Goal: Book appointment/travel/reservation

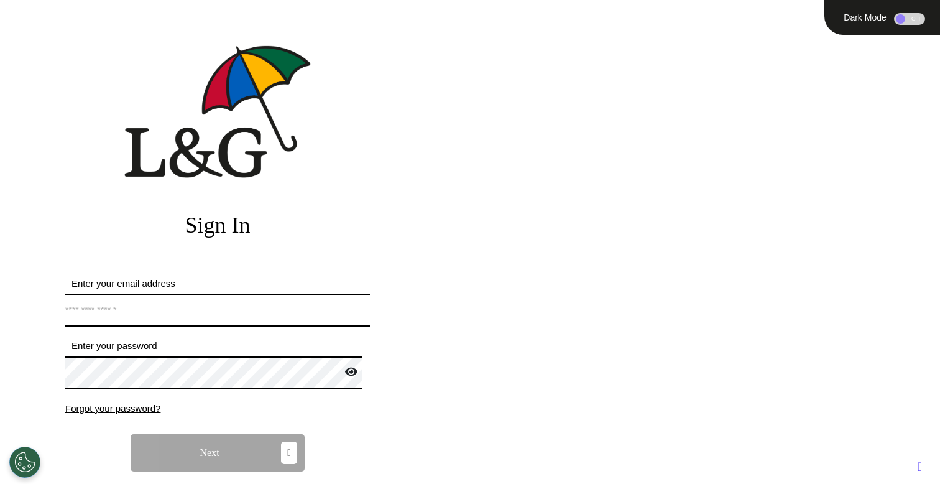
type input "**********"
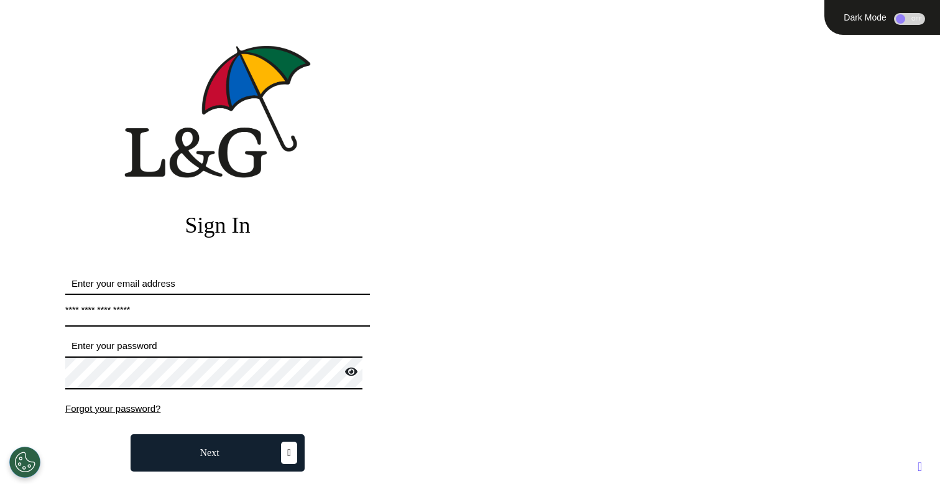
click at [219, 467] on button "Next" at bounding box center [218, 452] width 174 height 37
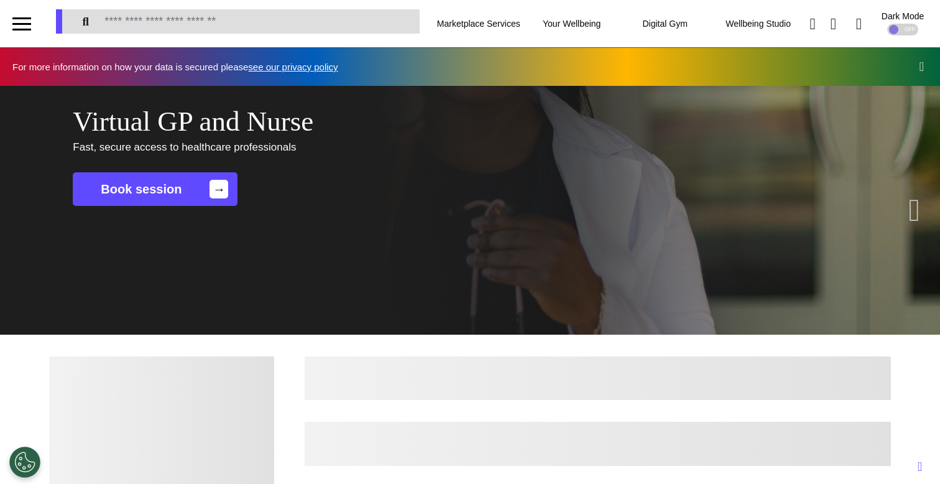
scroll to position [0, 469]
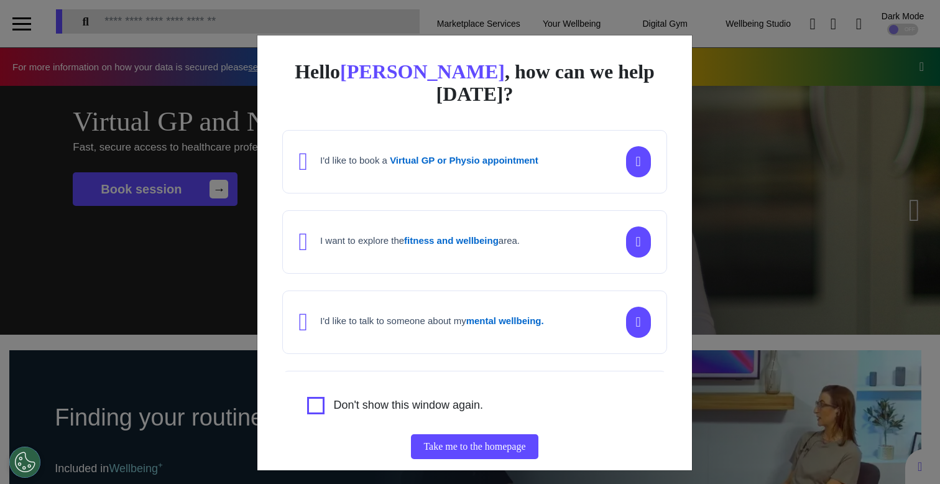
click at [139, 214] on div "Hello [PERSON_NAME] , how can we help [DATE]? I'd like to book a Virtual GP or …" at bounding box center [470, 242] width 940 height 484
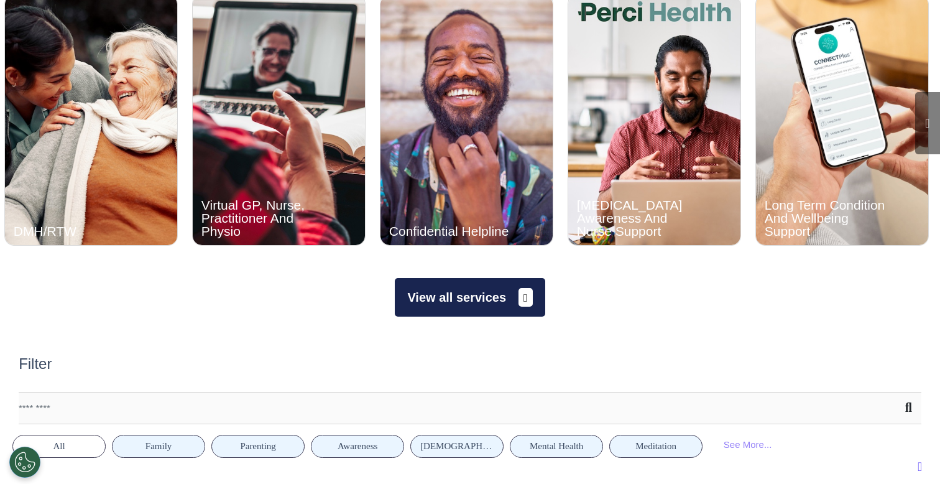
click at [467, 306] on button "View all services" at bounding box center [470, 297] width 150 height 39
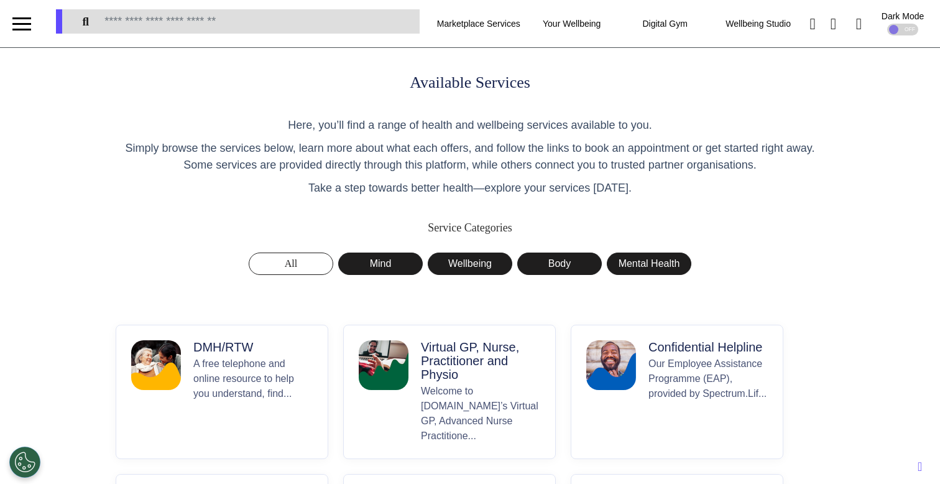
click at [226, 372] on p "A free telephone and online resource to help you understand, find..." at bounding box center [252, 399] width 119 height 87
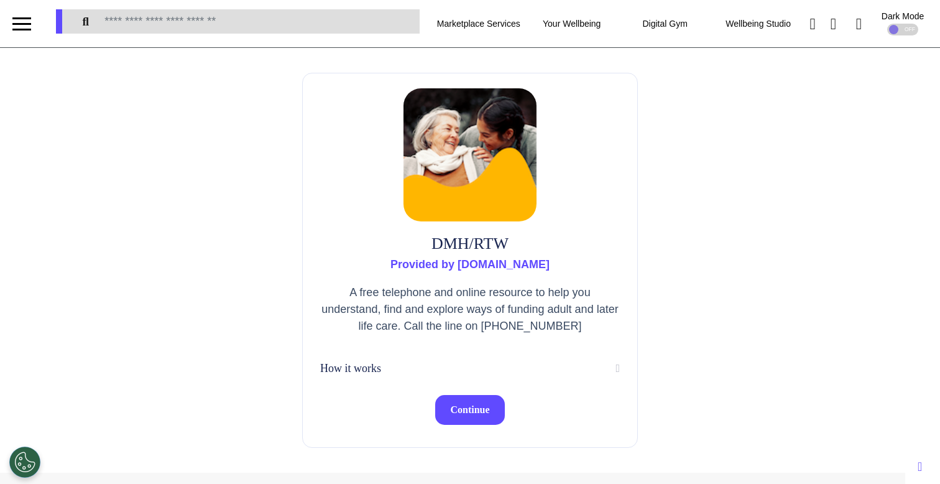
click at [461, 405] on span "Continue" at bounding box center [469, 409] width 39 height 11
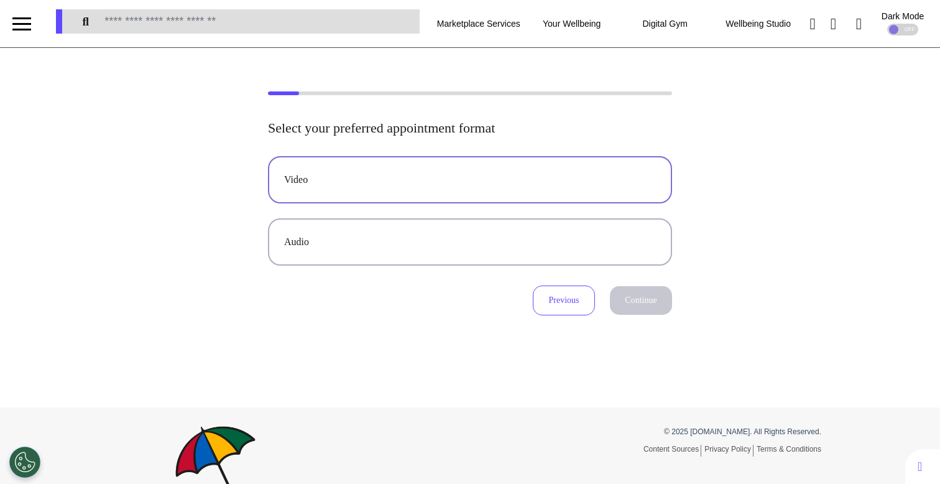
click at [479, 186] on div "Video" at bounding box center [470, 179] width 372 height 15
click at [635, 296] on button "Continue" at bounding box center [641, 300] width 62 height 29
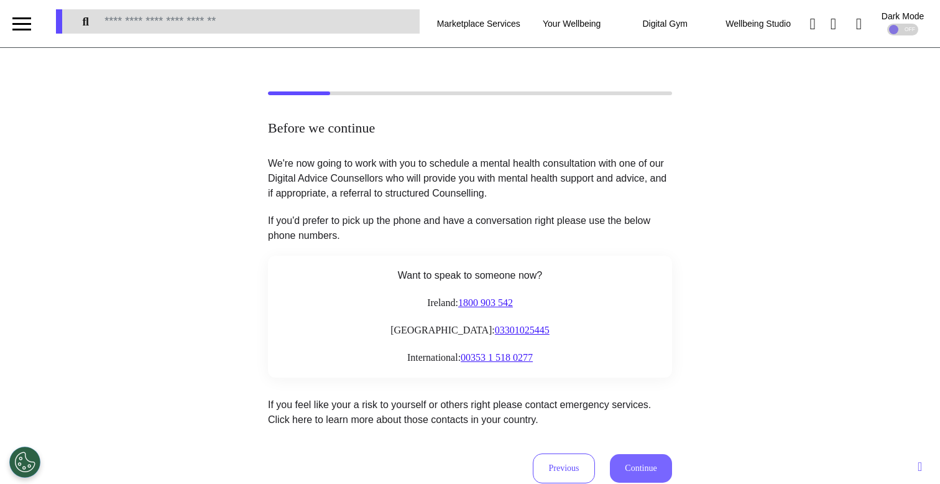
click at [645, 470] on button "Continue" at bounding box center [641, 468] width 62 height 29
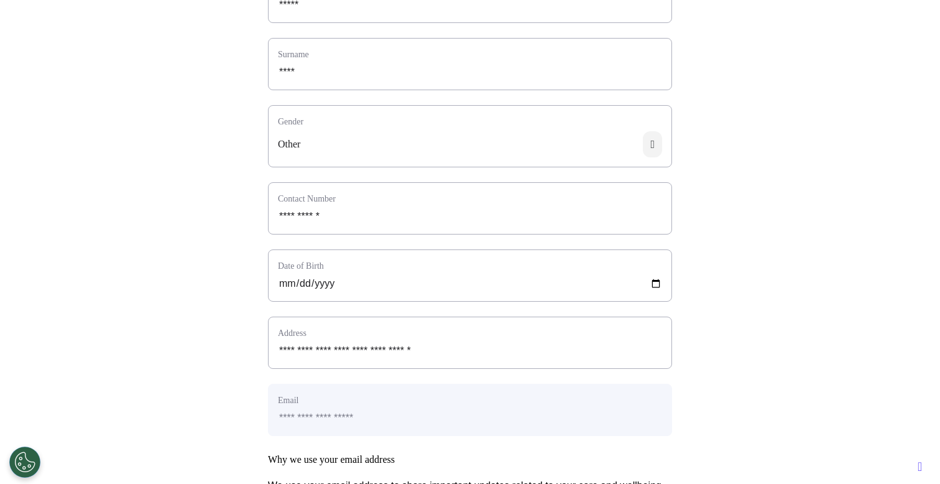
scroll to position [566, 0]
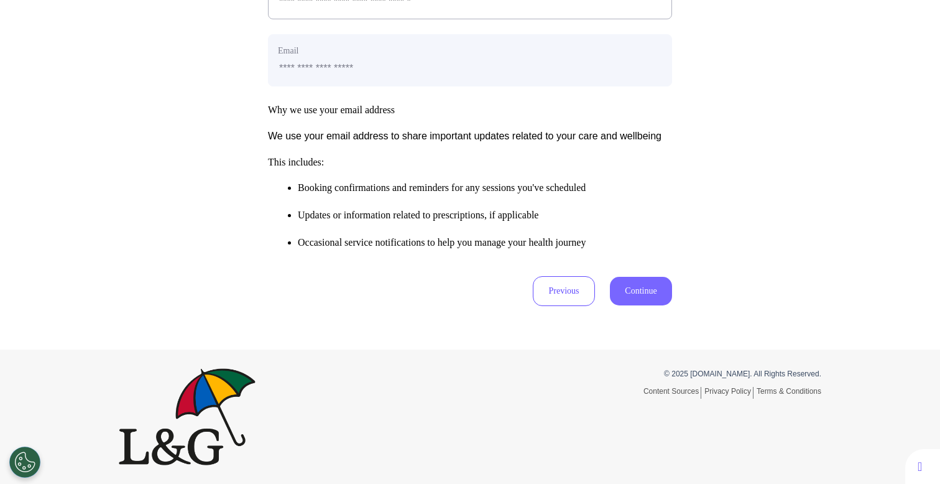
click at [623, 293] on button "Continue" at bounding box center [641, 291] width 62 height 29
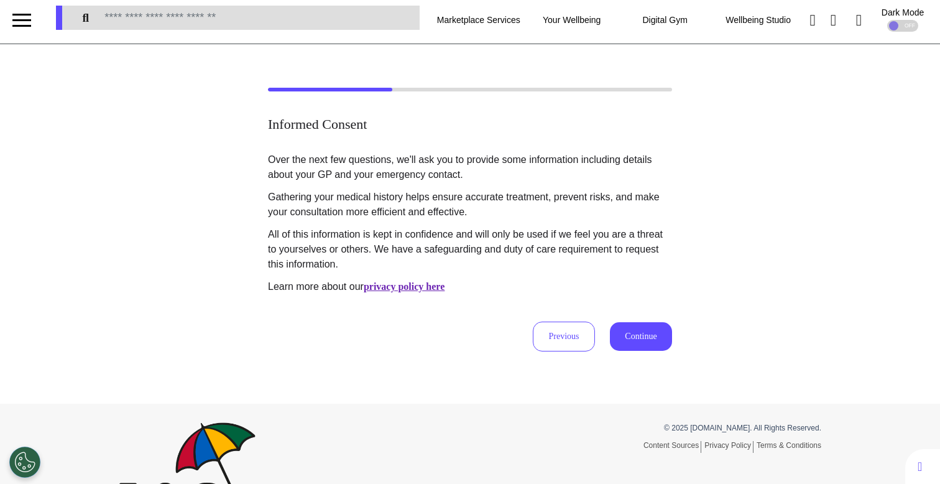
scroll to position [0, 0]
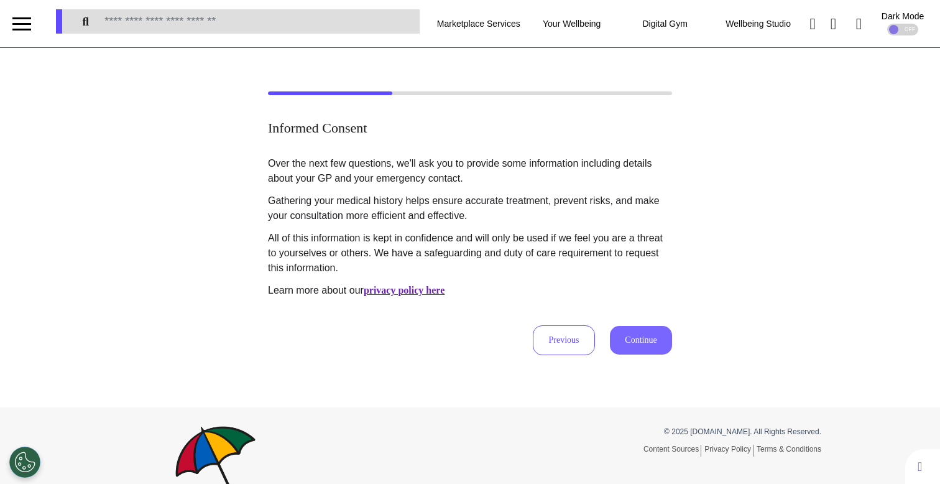
click at [650, 329] on button "Continue" at bounding box center [641, 340] width 62 height 29
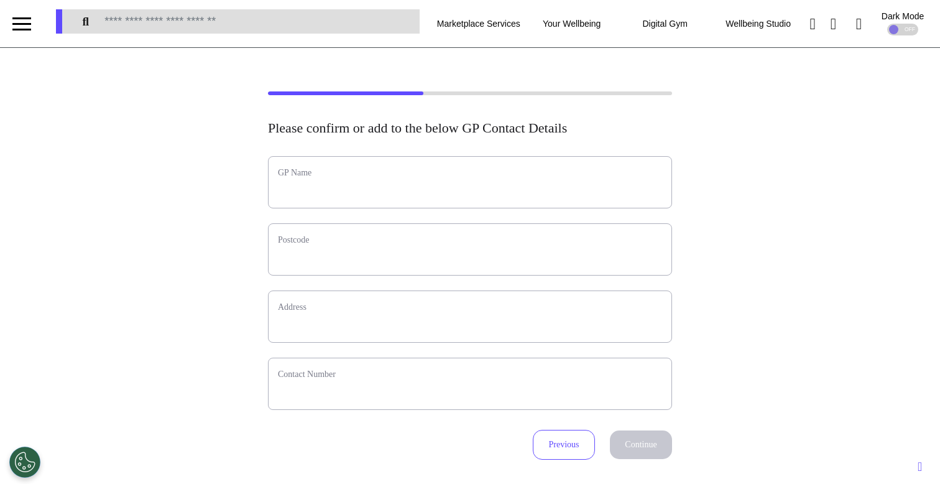
click at [579, 175] on label "GP Name" at bounding box center [470, 172] width 384 height 13
click at [564, 180] on div "GP Name" at bounding box center [470, 182] width 404 height 52
click at [556, 185] on input "text" at bounding box center [470, 190] width 384 height 16
type input "**********"
click at [466, 264] on input "text" at bounding box center [470, 257] width 384 height 16
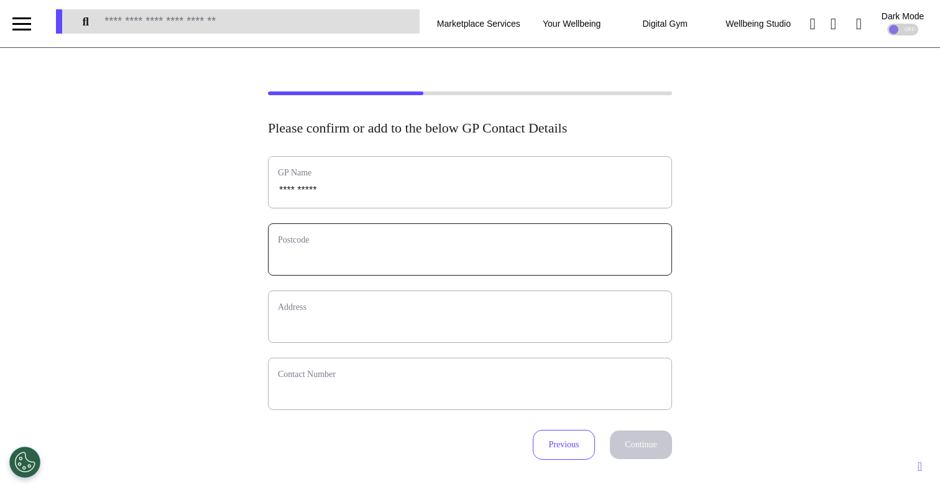
type input "*"
select select
type input "**"
select select
type input "***"
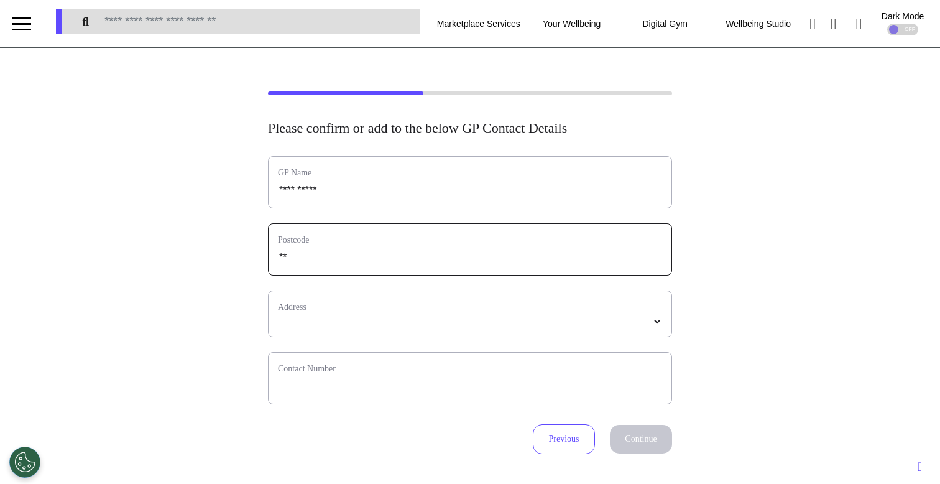
select select
type input "***"
select select
type input "****"
select select
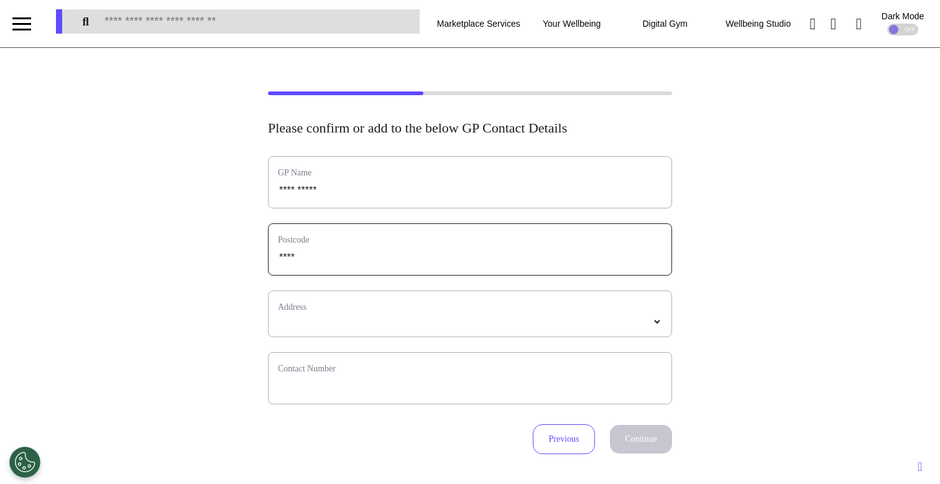
type input "****"
select select
type input "*****"
select select
type input "*****"
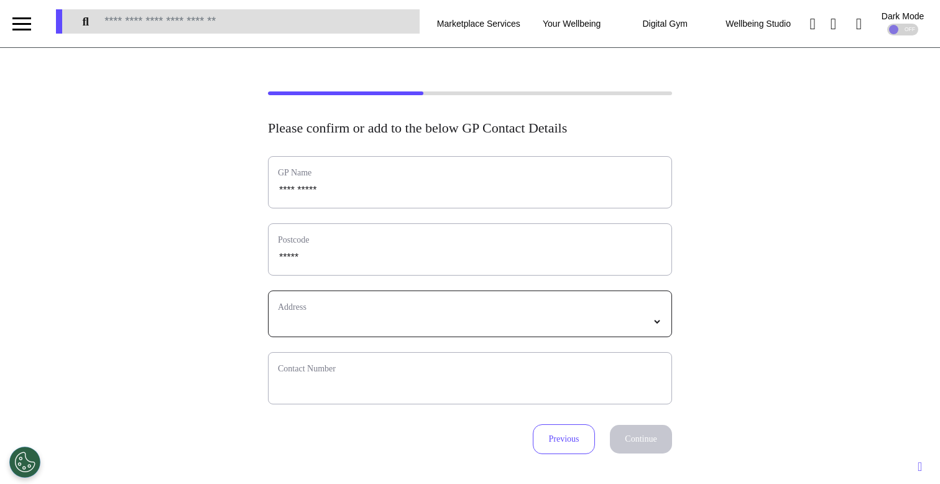
click at [312, 320] on select "*****" at bounding box center [470, 321] width 384 height 11
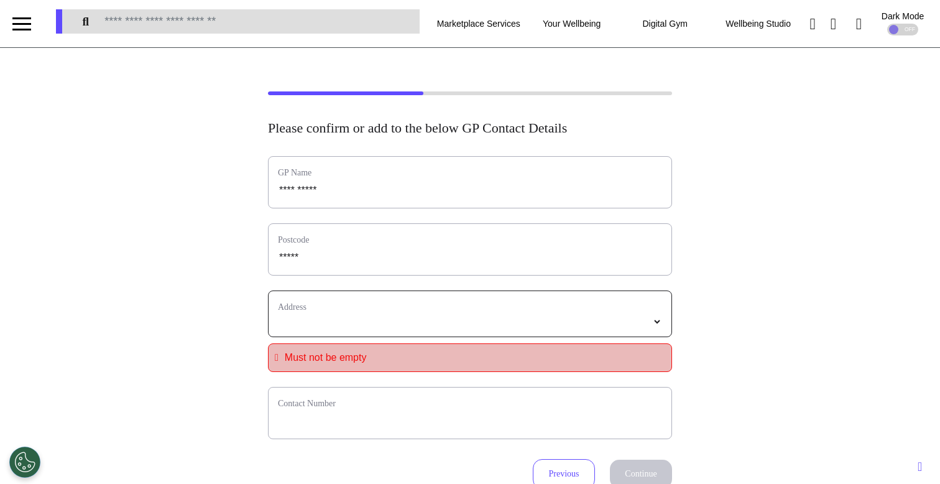
select select
click at [375, 318] on select "**********" at bounding box center [470, 321] width 384 height 11
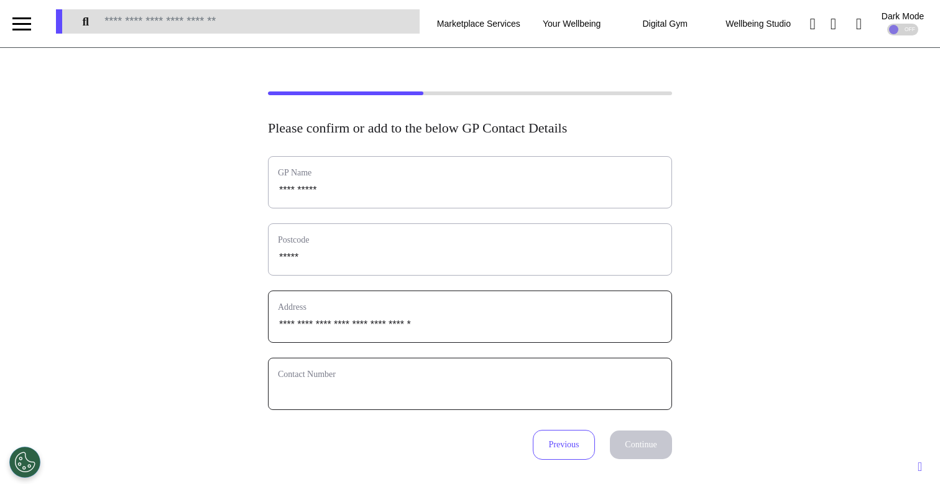
click at [324, 394] on input "phone" at bounding box center [470, 391] width 384 height 16
type input "**********"
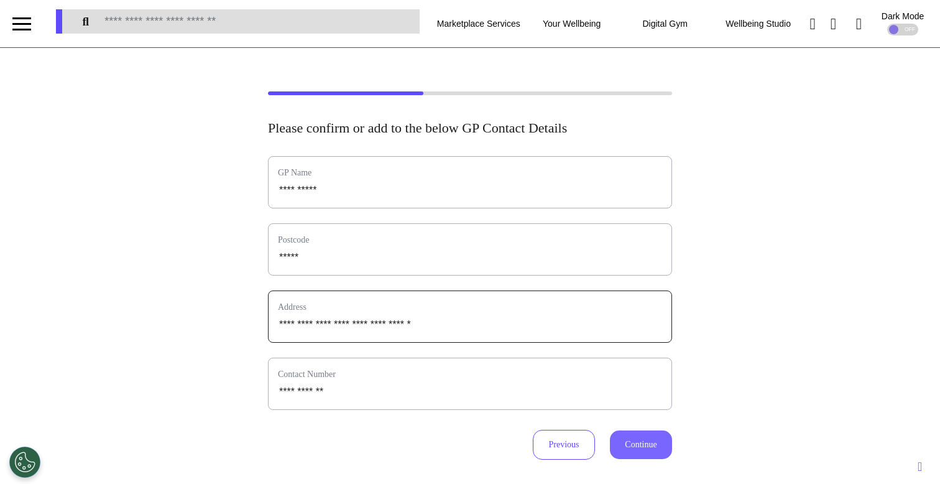
click at [642, 457] on button "Continue" at bounding box center [641, 444] width 62 height 29
select select "**********"
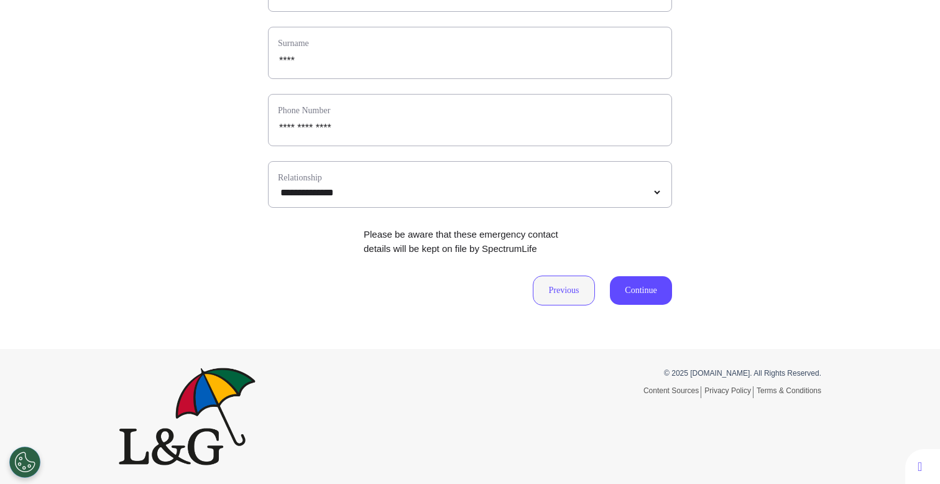
click at [566, 293] on button "Previous" at bounding box center [564, 290] width 62 height 30
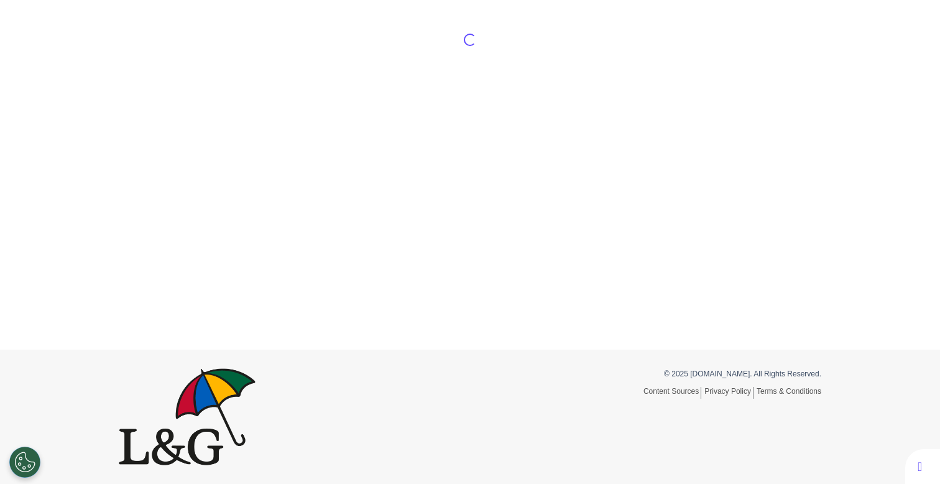
scroll to position [58, 0]
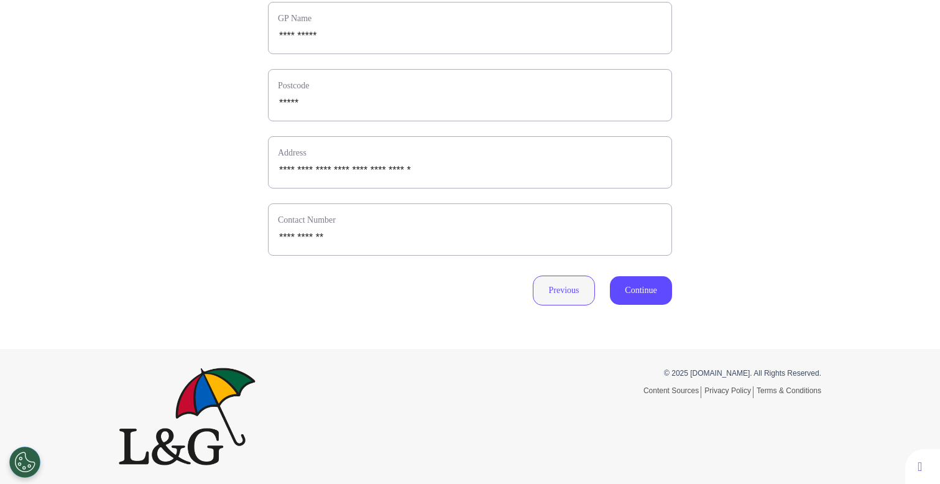
click at [566, 295] on button "Previous" at bounding box center [564, 290] width 62 height 30
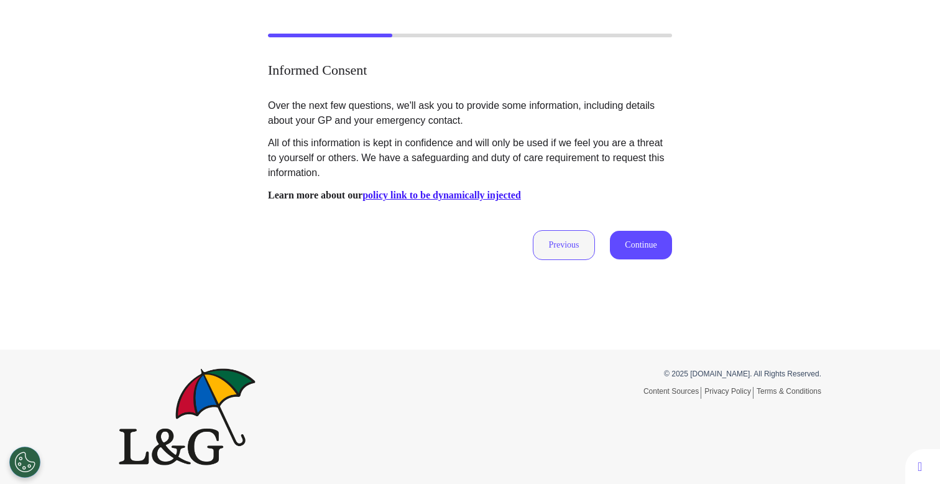
click at [562, 255] on button "Previous" at bounding box center [564, 245] width 62 height 30
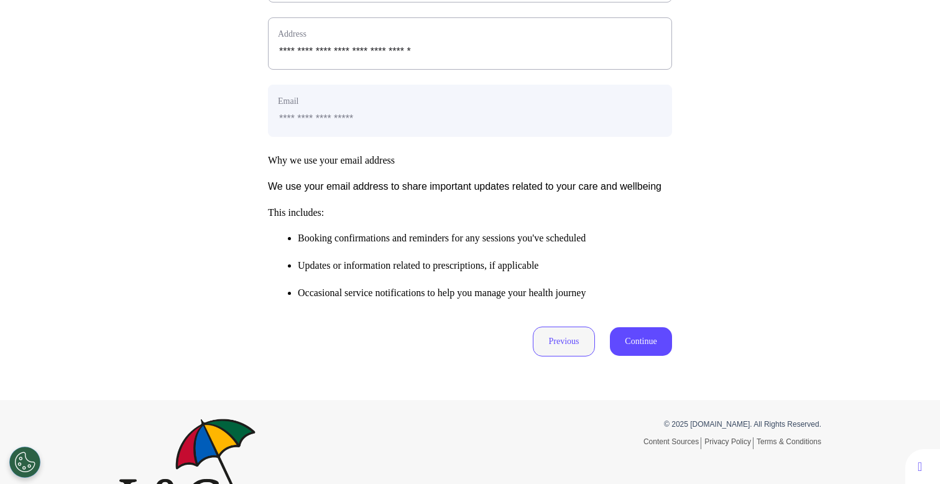
click at [571, 356] on button "Previous" at bounding box center [564, 341] width 62 height 30
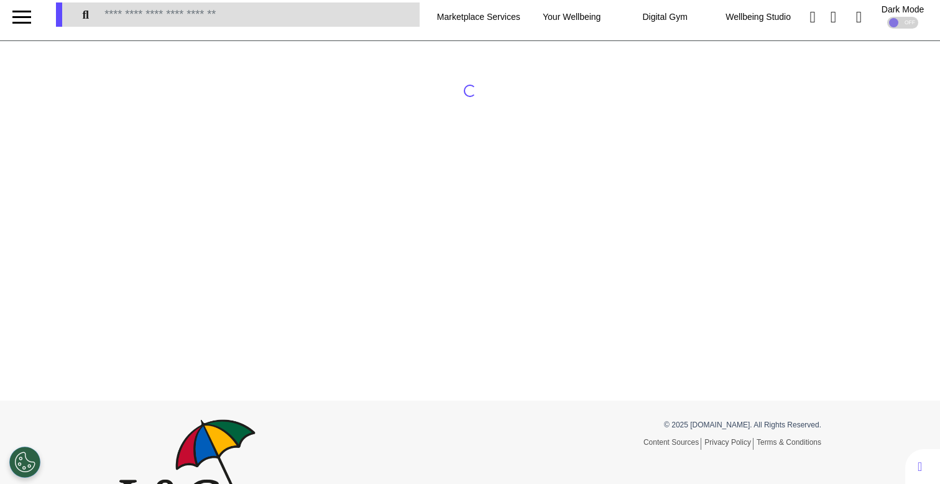
scroll to position [0, 0]
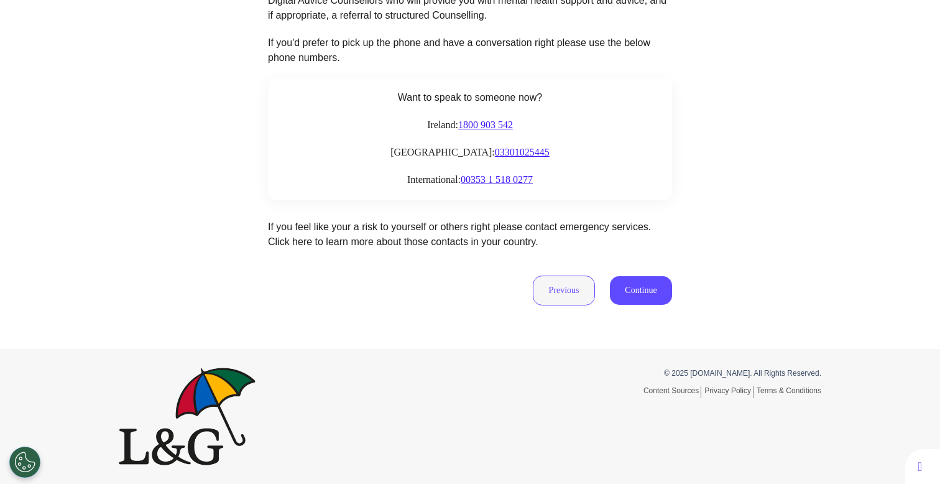
click at [551, 285] on button "Previous" at bounding box center [564, 290] width 62 height 30
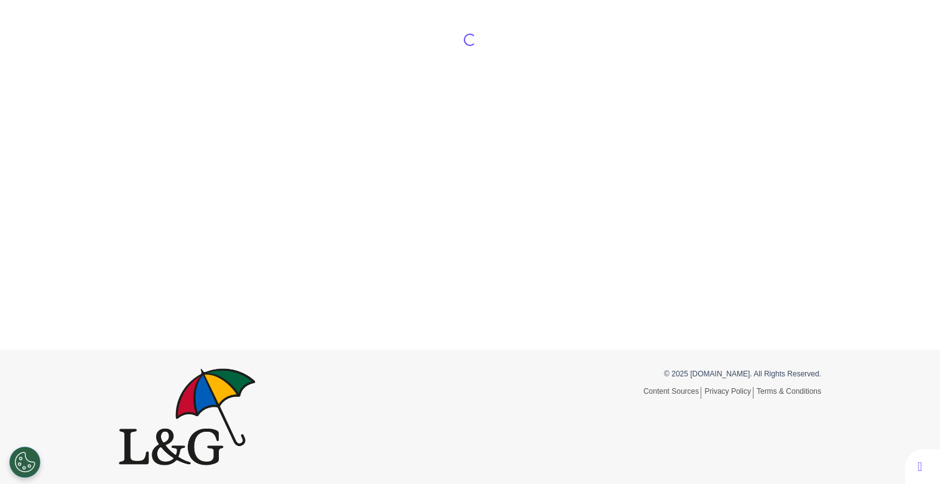
scroll to position [58, 0]
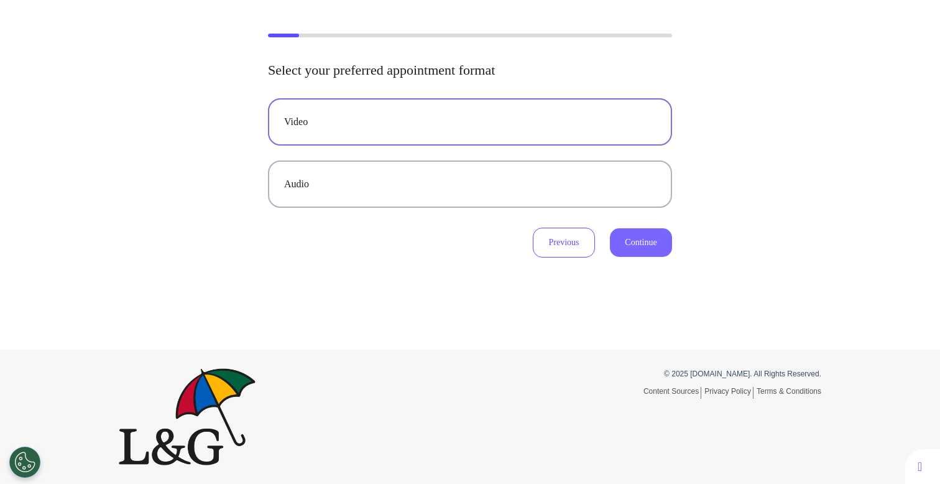
click at [641, 239] on button "Continue" at bounding box center [641, 242] width 62 height 29
click at [584, 194] on button "Audio" at bounding box center [470, 183] width 404 height 47
click at [636, 252] on button "Continue" at bounding box center [641, 242] width 62 height 29
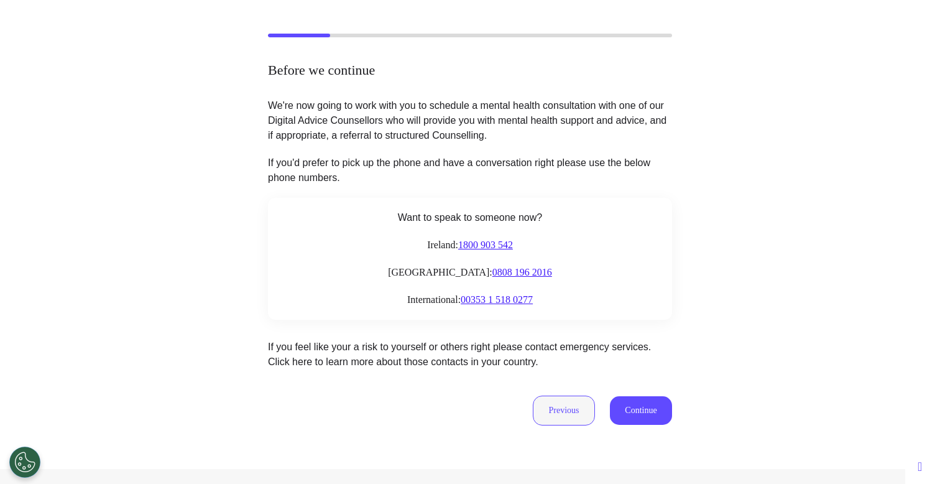
click at [562, 413] on button "Previous" at bounding box center [564, 410] width 62 height 30
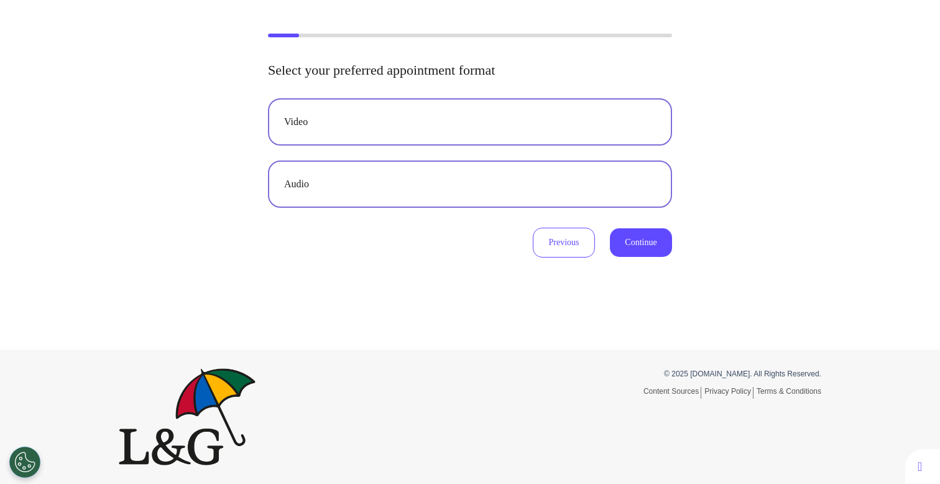
click at [566, 118] on div "Video" at bounding box center [470, 121] width 372 height 15
click at [645, 232] on button "Continue" at bounding box center [641, 242] width 62 height 29
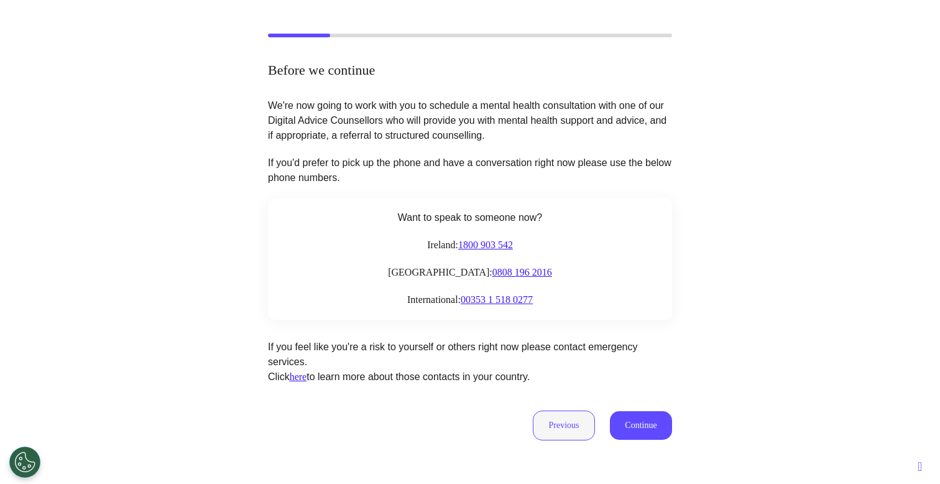
click at [576, 428] on button "Previous" at bounding box center [564, 425] width 62 height 30
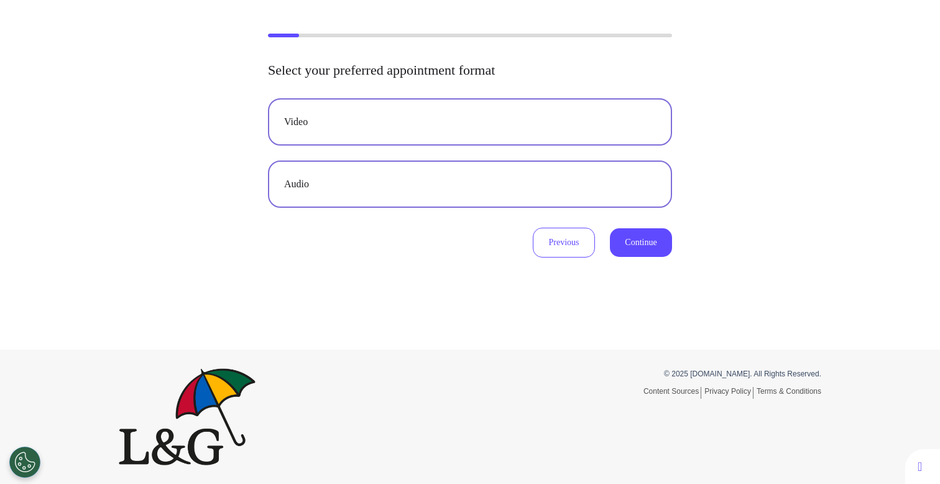
click at [550, 194] on button "Audio" at bounding box center [470, 183] width 404 height 47
click at [673, 259] on div "Select your preferred appointment format Video Audio Previous Continue" at bounding box center [470, 169] width 940 height 359
click at [624, 243] on button "Continue" at bounding box center [641, 242] width 62 height 29
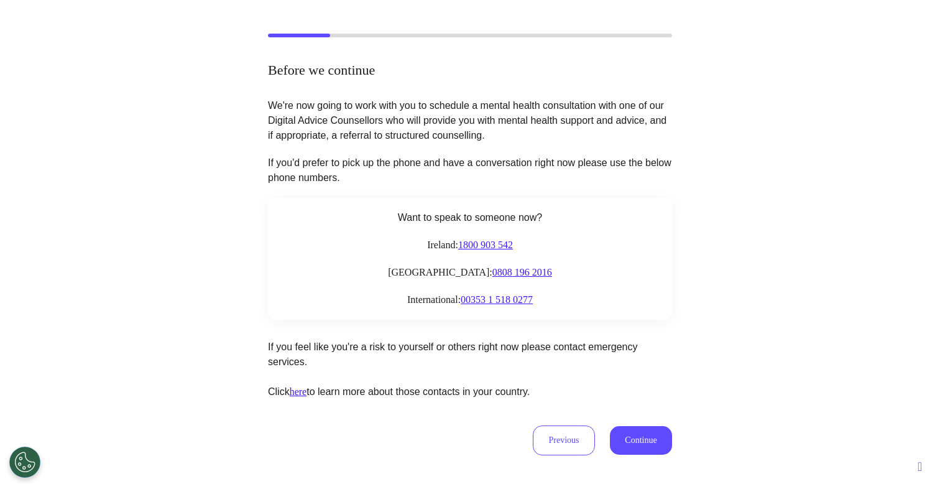
click at [390, 255] on div "Want to speak to someone now? [GEOGRAPHIC_DATA]: 1800 903 542 [GEOGRAPHIC_DATA]…" at bounding box center [470, 259] width 404 height 122
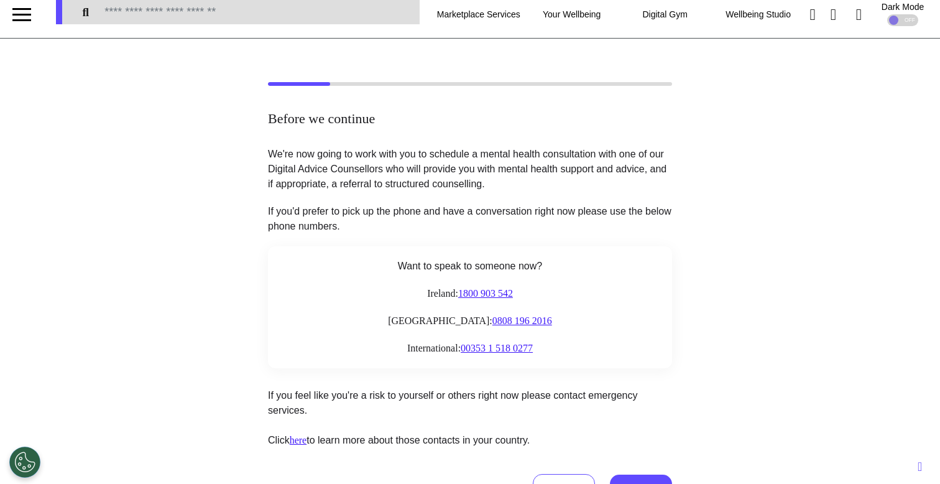
scroll to position [29, 0]
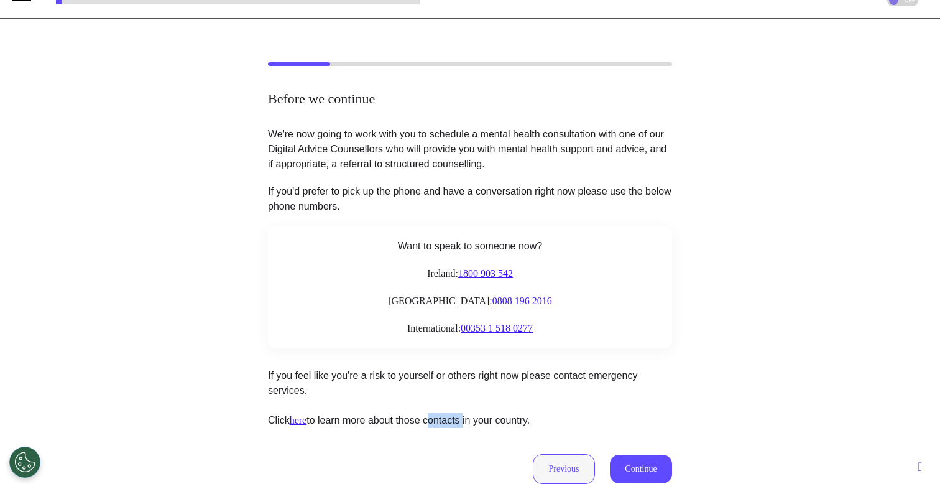
click at [556, 472] on button "Previous" at bounding box center [564, 469] width 62 height 30
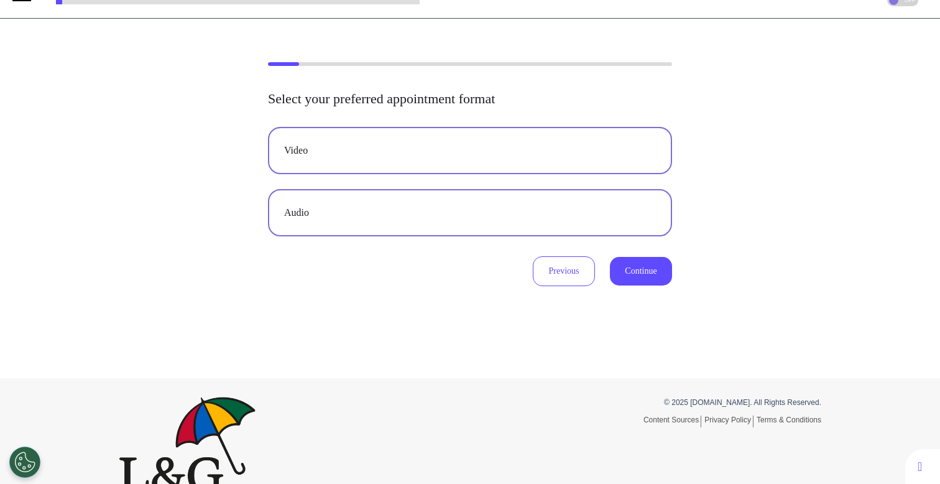
click at [574, 169] on button "Video" at bounding box center [470, 150] width 404 height 47
click at [645, 275] on button "Continue" at bounding box center [641, 271] width 62 height 29
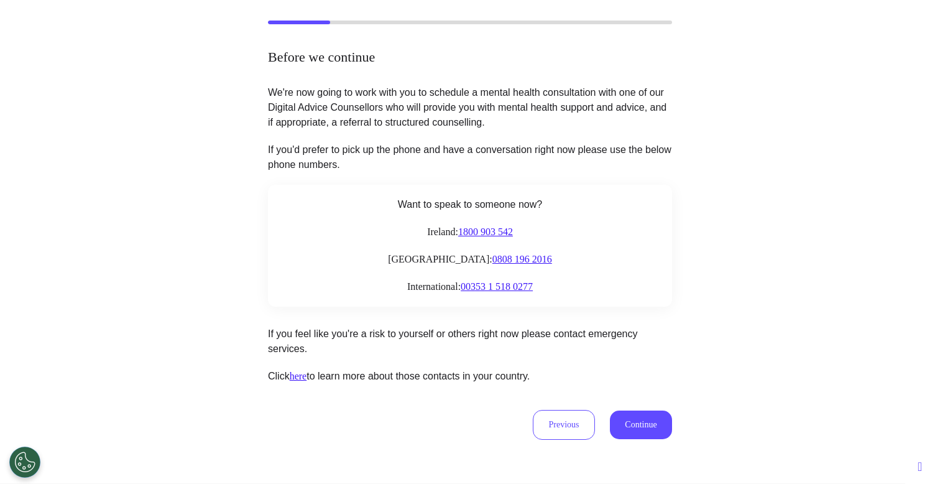
scroll to position [70, 0]
click at [0, 0] on div "Before we continue We're now going to work with you to schedule a mental health…" at bounding box center [470, 231] width 940 height 506
